Goal: Check status: Check status

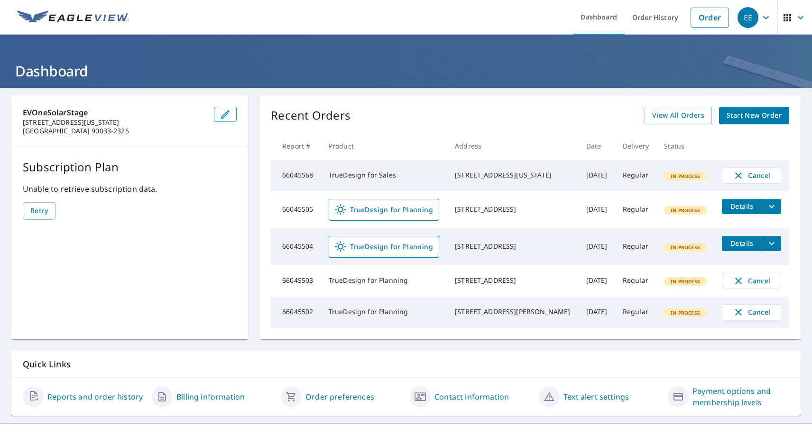
click at [748, 17] on div "EE" at bounding box center [748, 17] width 21 height 21
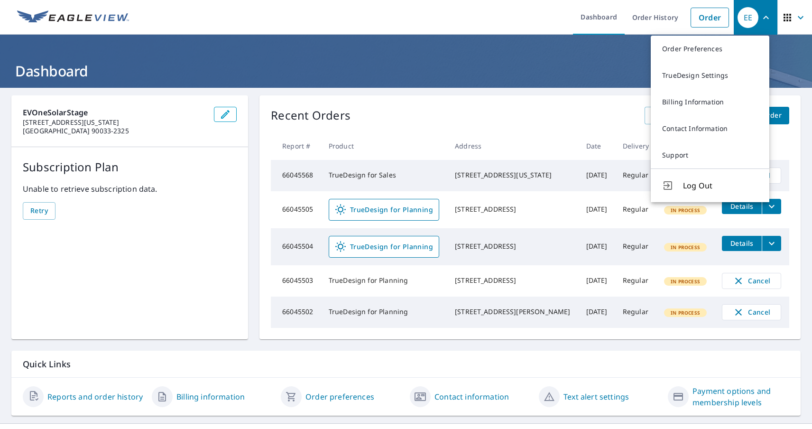
click at [787, 17] on span "button" at bounding box center [795, 17] width 27 height 23
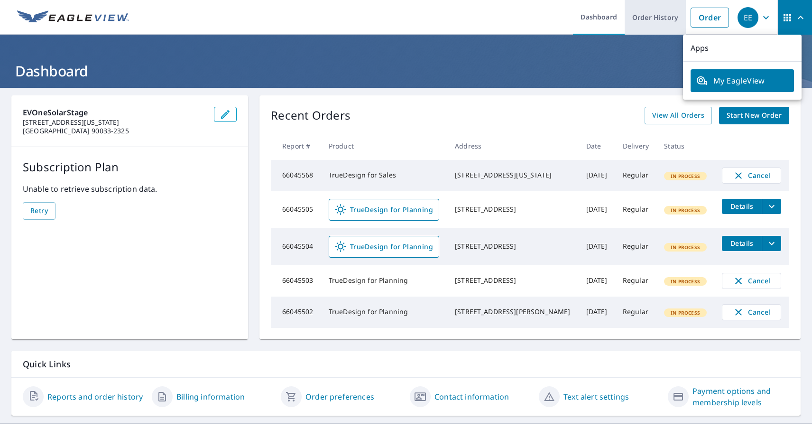
click at [648, 17] on link "Order History" at bounding box center [655, 17] width 61 height 35
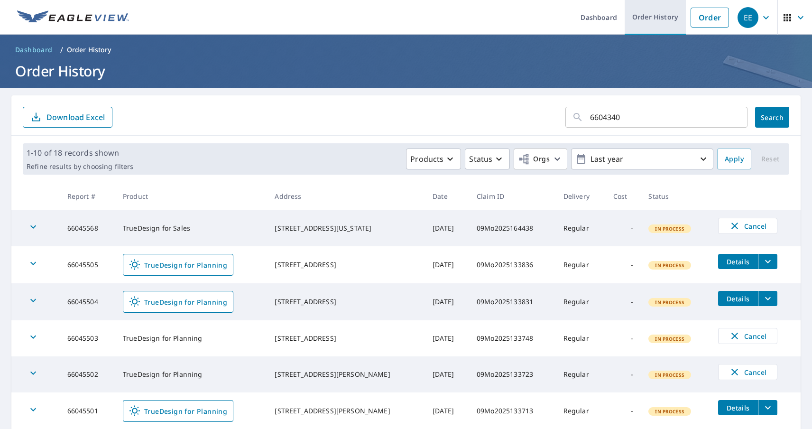
type input "66043405"
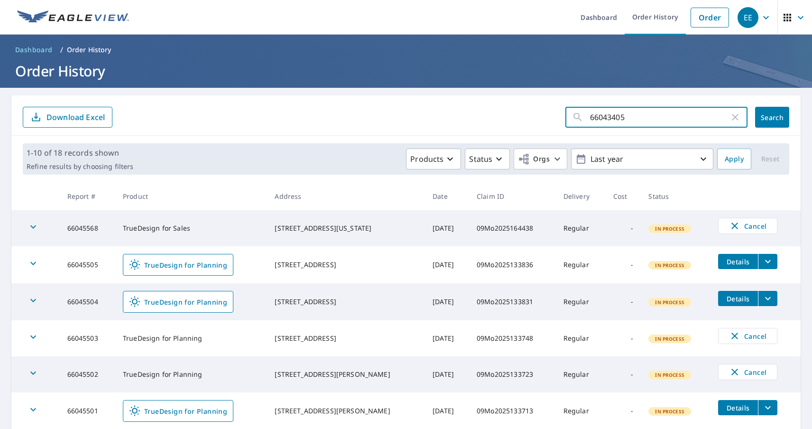
click at [764, 117] on span "Search" at bounding box center [772, 117] width 19 height 9
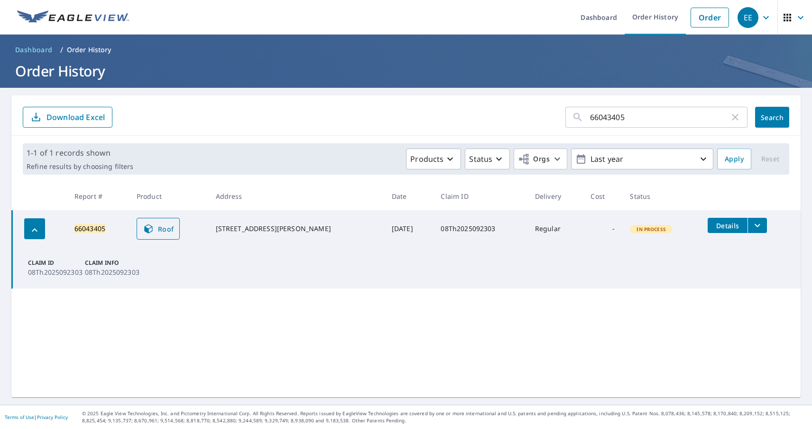
click at [162, 229] on span "Roof" at bounding box center [158, 228] width 31 height 11
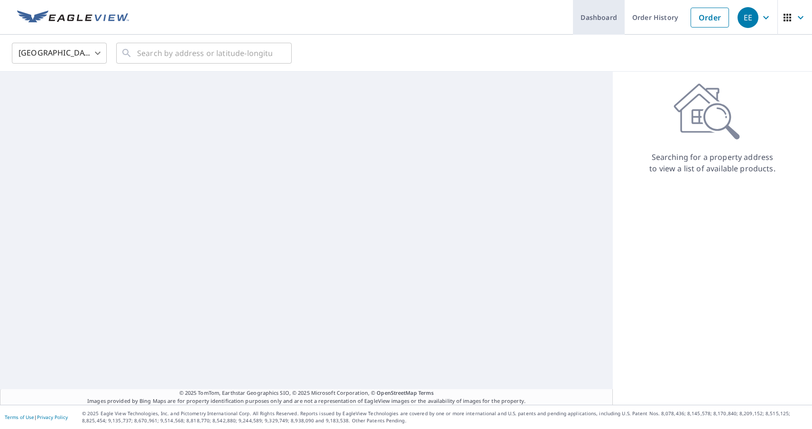
click at [592, 17] on link "Dashboard" at bounding box center [599, 17] width 52 height 35
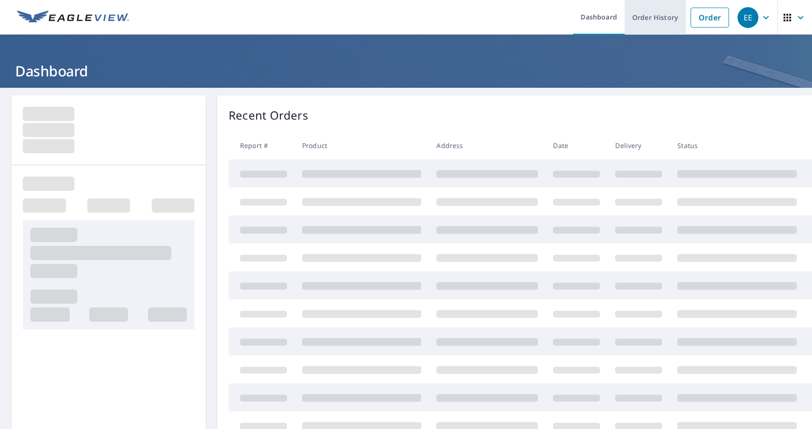
click at [648, 17] on link "Order History" at bounding box center [655, 17] width 61 height 35
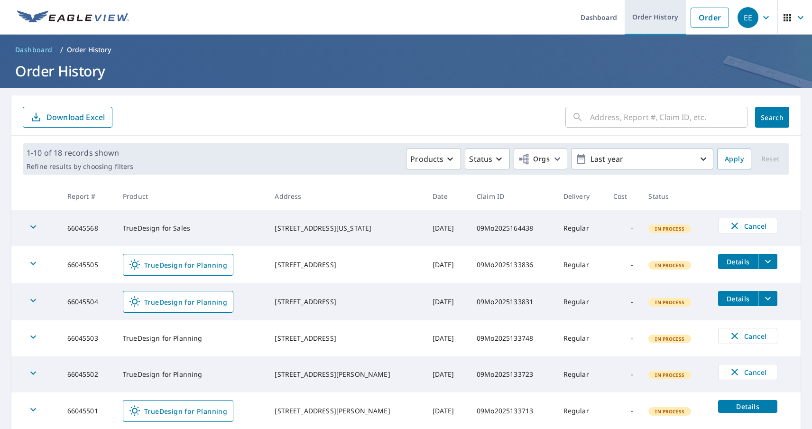
click at [648, 17] on link "Order History" at bounding box center [655, 17] width 61 height 35
type input "66043412"
click at [764, 117] on span "Search" at bounding box center [772, 117] width 19 height 9
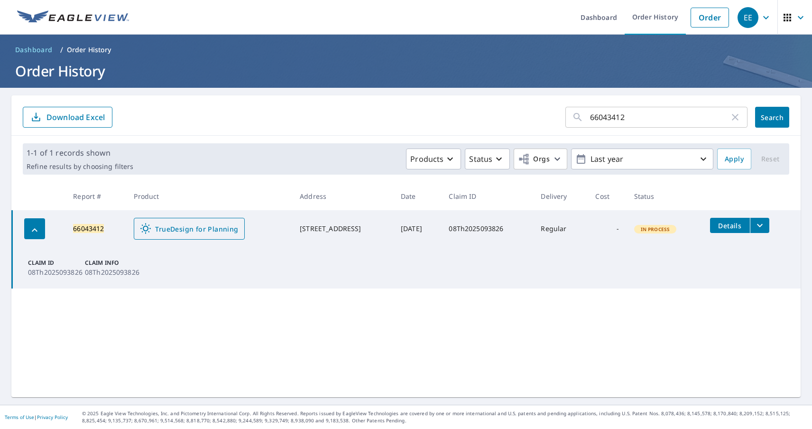
click at [182, 229] on span "TrueDesign for Planning" at bounding box center [189, 228] width 98 height 11
